Goal: Information Seeking & Learning: Learn about a topic

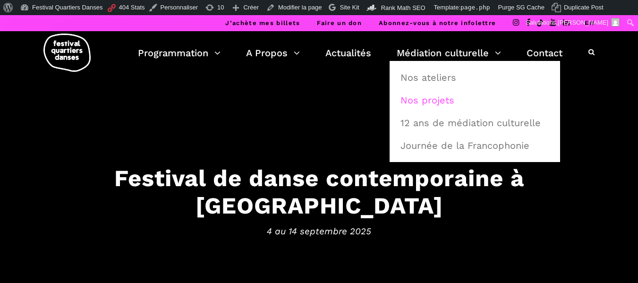
click at [437, 93] on link "Nos projets" at bounding box center [475, 100] width 160 height 22
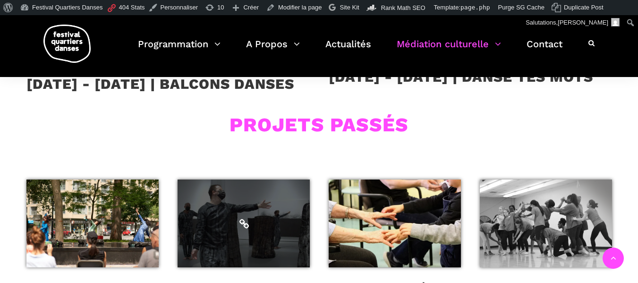
scroll to position [567, 0]
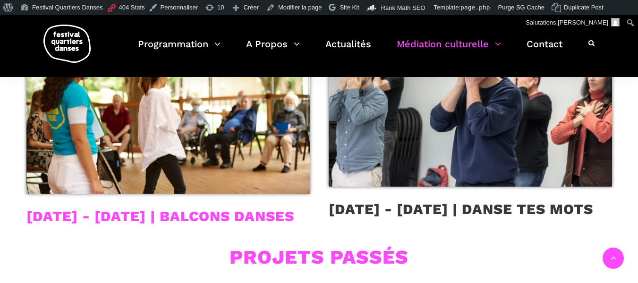
click at [145, 212] on link "[DATE] - [DATE] | BALCONS DANSES" at bounding box center [160, 216] width 268 height 17
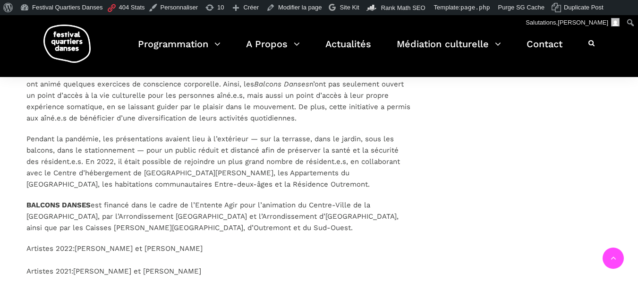
scroll to position [614, 0]
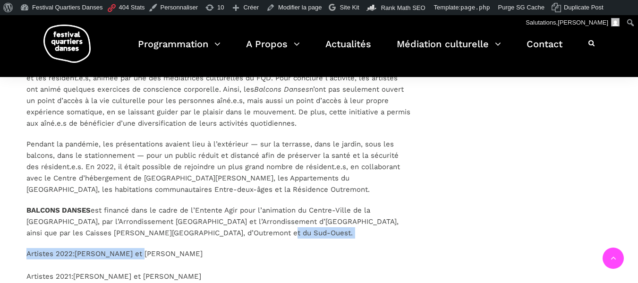
drag, startPoint x: 252, startPoint y: 224, endPoint x: 155, endPoint y: 224, distance: 96.4
click at [140, 228] on div "Dans l’optique de rejoindre et briser l’isolement des personnes aîné.e.s à même…" at bounding box center [218, 21] width 384 height 650
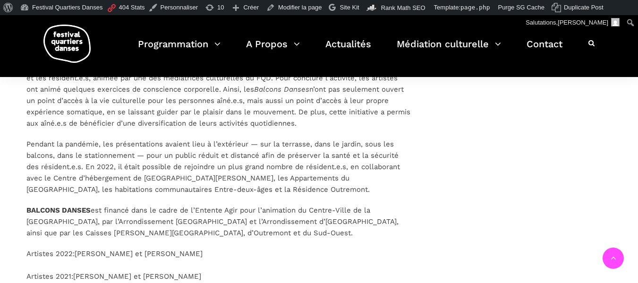
click at [193, 223] on span "est financé dans le cadre de l’Entente Agir pour l’animation du Centre-Ville de…" at bounding box center [212, 221] width 372 height 31
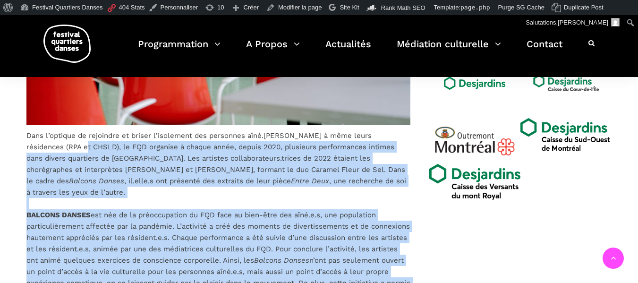
scroll to position [425, 0]
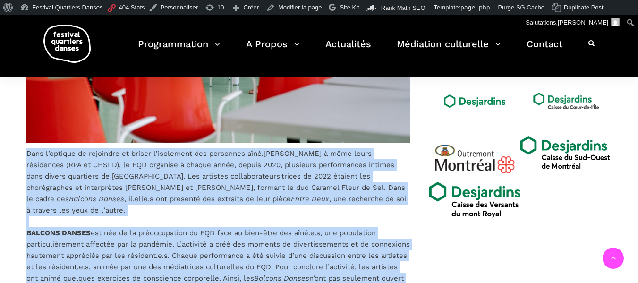
drag, startPoint x: 214, startPoint y: 214, endPoint x: 24, endPoint y: 145, distance: 202.6
click at [24, 145] on div "Dans l’optique de rejoindre et briser l’isolement des personnes aîné.e.s à même…" at bounding box center [218, 210] width 403 height 650
copy div "Dans l’optique de rejoindre et briser l’isolement des personnes aîné.e.s à même…"
